Goal: Find specific page/section: Find specific page/section

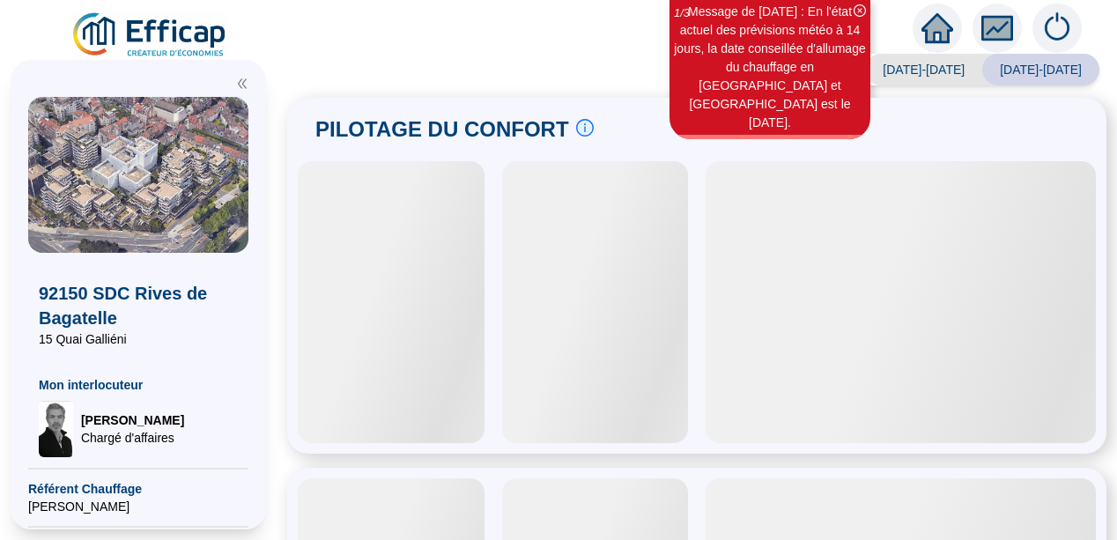
click at [246, 79] on icon "double-left" at bounding box center [242, 84] width 9 height 10
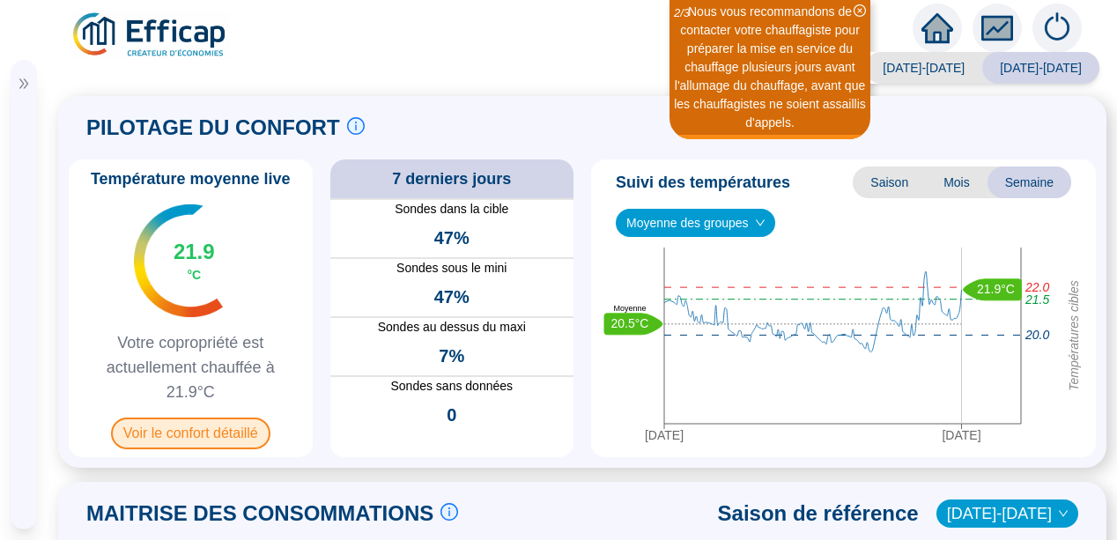
click at [200, 428] on span "Voir le confort détaillé" at bounding box center [190, 433] width 159 height 32
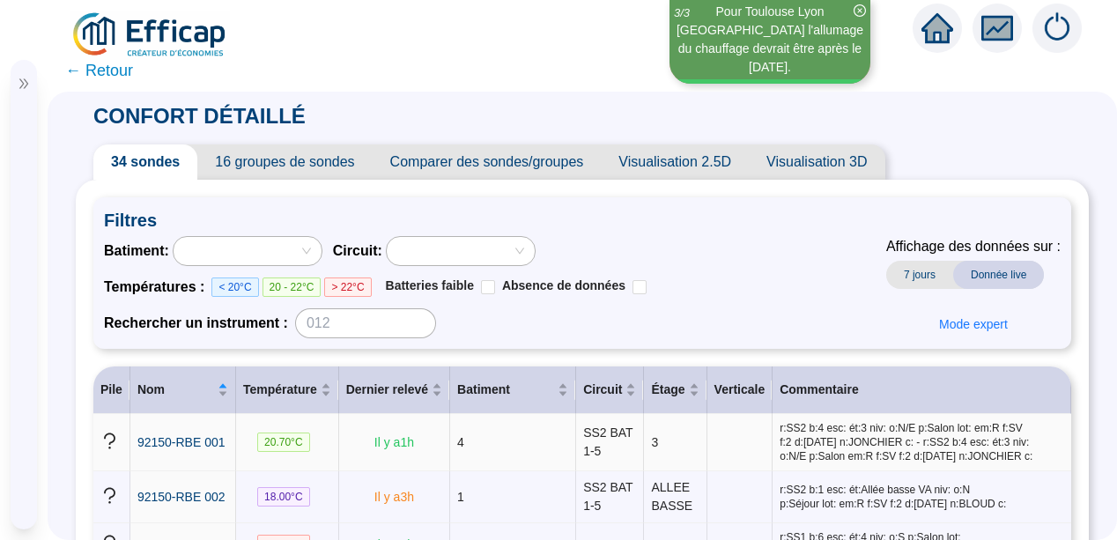
click at [96, 450] on td at bounding box center [111, 442] width 37 height 57
